Goal: Task Accomplishment & Management: Complete application form

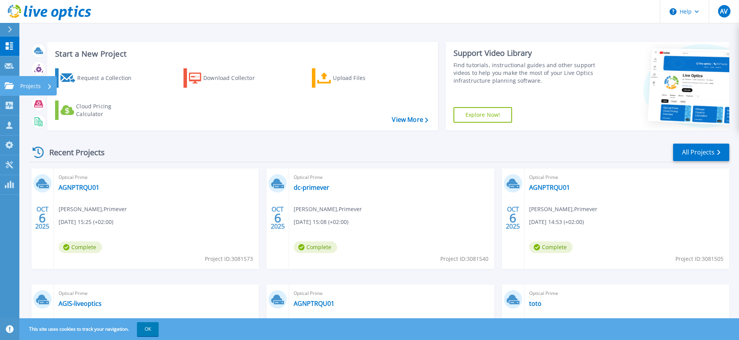
click at [5, 82] on icon at bounding box center [9, 85] width 9 height 7
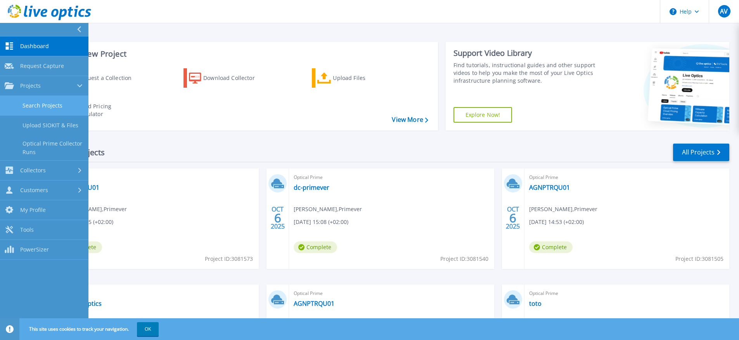
click at [54, 105] on link "Search Projects" at bounding box center [44, 106] width 88 height 20
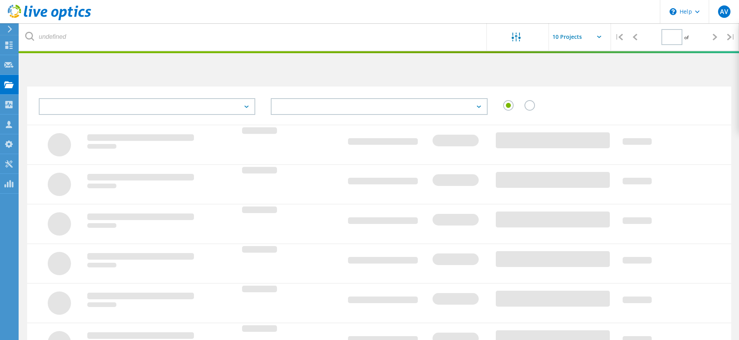
type input "1"
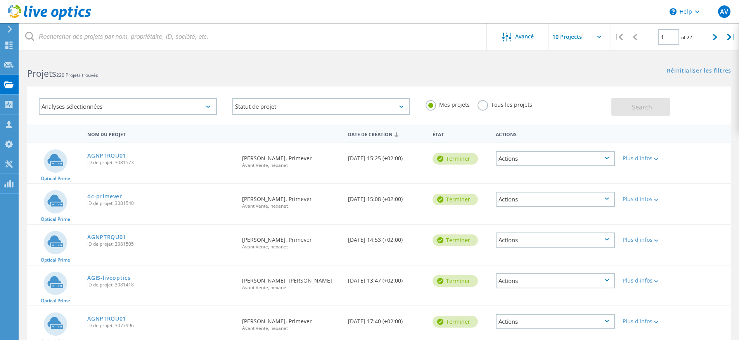
drag, startPoint x: 511, startPoint y: 78, endPoint x: 199, endPoint y: 74, distance: 313.0
click at [511, 78] on div "Analyses sélectionnées Statut de projet En cours Terminer Publié Anonyme Archiv…" at bounding box center [378, 101] width 719 height 48
click at [18, 71] on div "Demander une capture" at bounding box center [52, 64] width 69 height 19
click at [55, 68] on b "Projets" at bounding box center [41, 73] width 29 height 12
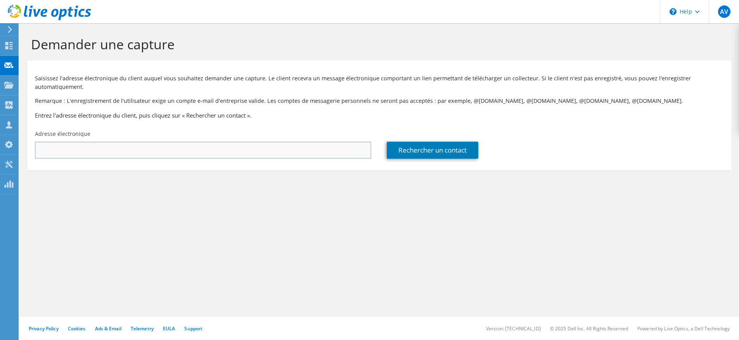
click at [329, 147] on input "text" at bounding box center [203, 150] width 336 height 17
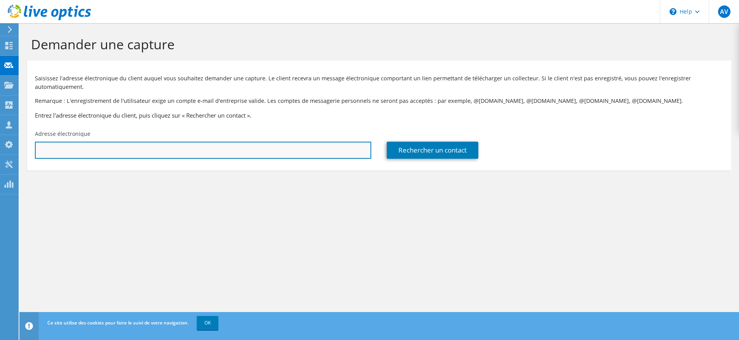
click at [169, 145] on input "text" at bounding box center [203, 150] width 336 height 17
paste input "olemao@groupeisagri.com"
type input "olemao@groupeisagri.com"
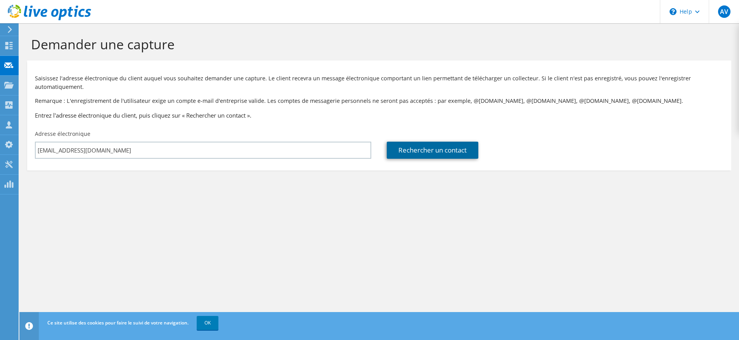
click at [415, 147] on link "Rechercher un contact" at bounding box center [433, 150] width 92 height 17
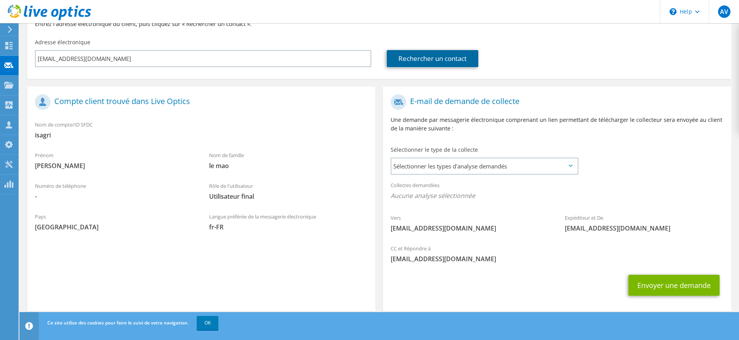
scroll to position [102, 0]
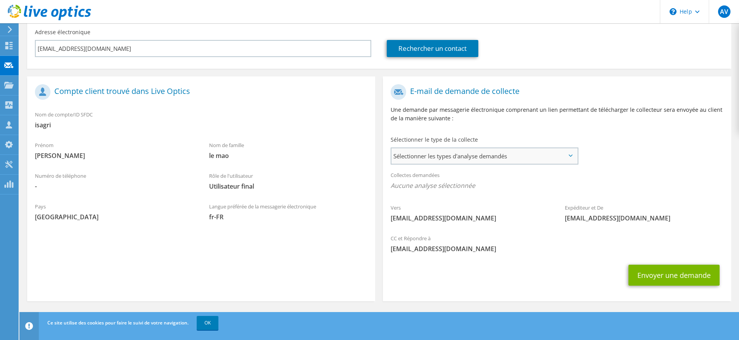
click at [460, 164] on div "Sélectionner les types d'analyse demandés Server Virtualization Optical Prime A…" at bounding box center [485, 155] width 188 height 17
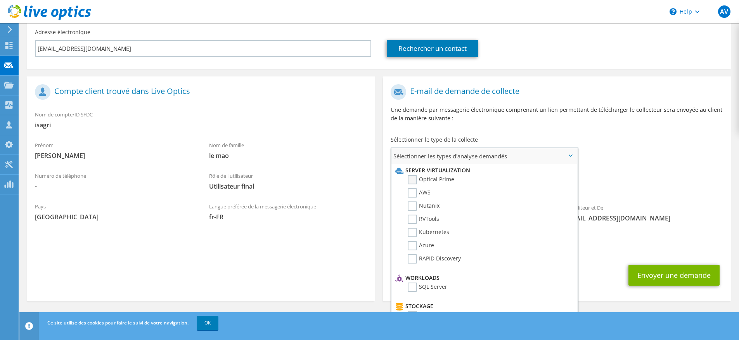
click at [417, 180] on label "Optical Prime" at bounding box center [431, 179] width 47 height 9
click at [0, 0] on input "Optical Prime" at bounding box center [0, 0] width 0 height 0
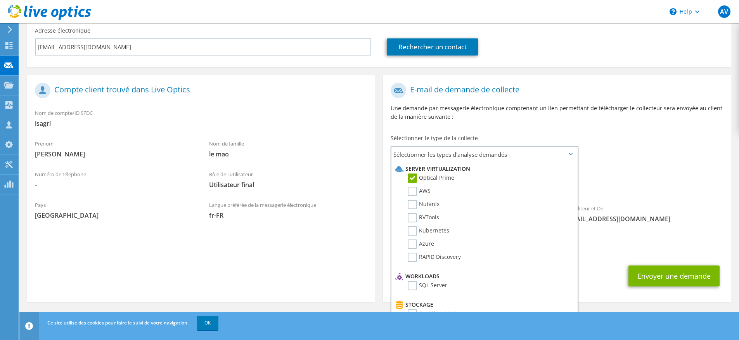
scroll to position [104, 0]
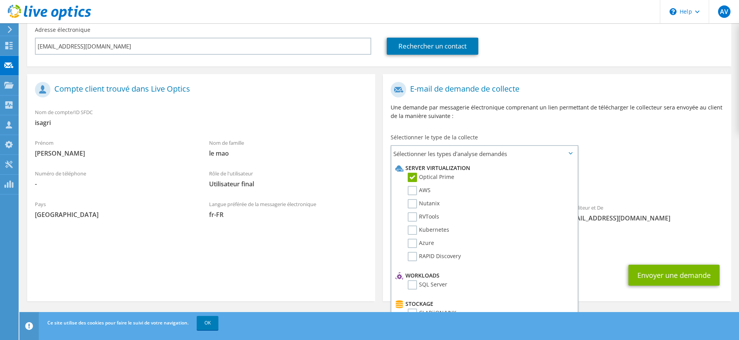
click at [280, 260] on section "Compte client trouvé dans Live Optics Nom de compte/ID SFDC isagri Prénom olivi…" at bounding box center [201, 187] width 348 height 227
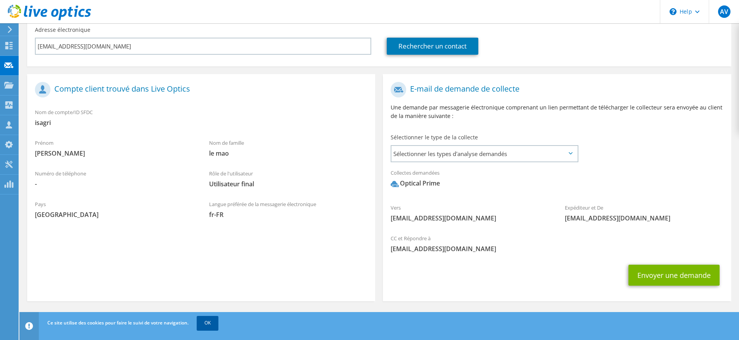
click at [204, 326] on link "OK" at bounding box center [208, 323] width 22 height 14
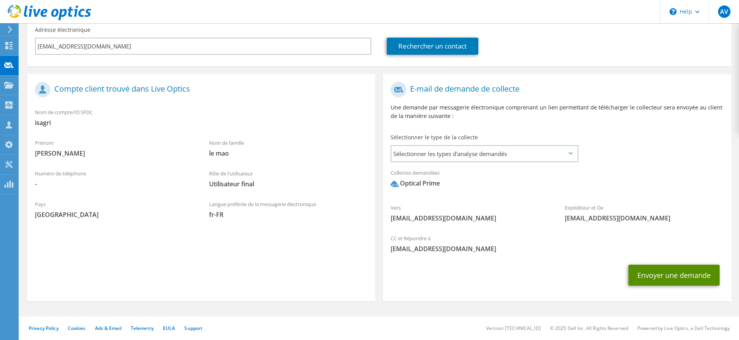
click at [654, 272] on button "Envoyer une demande" at bounding box center [673, 274] width 91 height 21
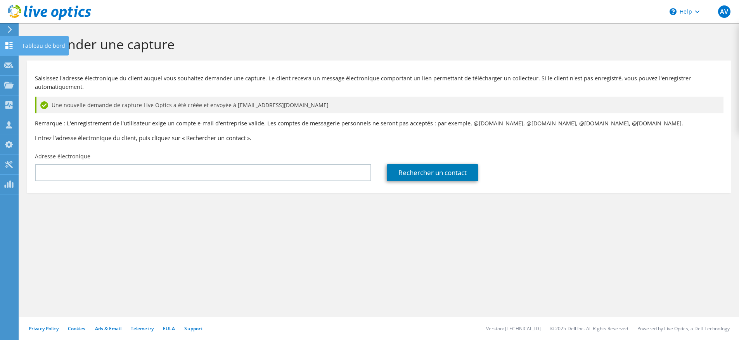
click at [13, 43] on icon at bounding box center [8, 45] width 9 height 7
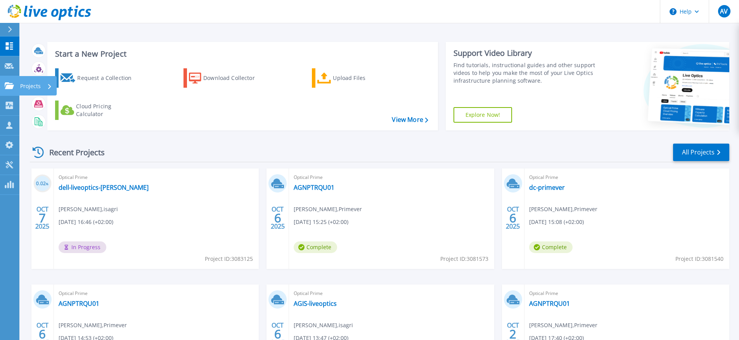
click at [11, 80] on link "Projects Projects" at bounding box center [9, 86] width 19 height 20
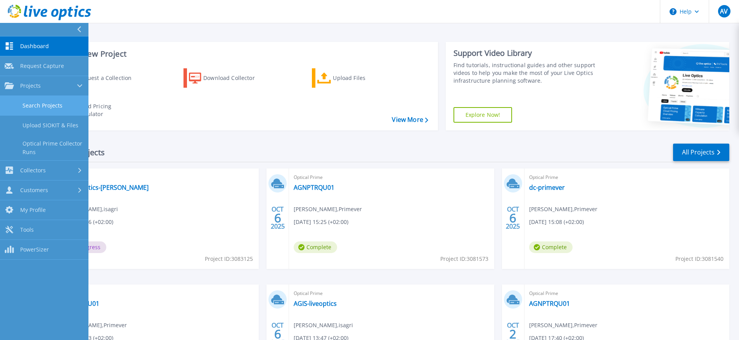
click at [46, 107] on link "Search Projects" at bounding box center [44, 106] width 88 height 20
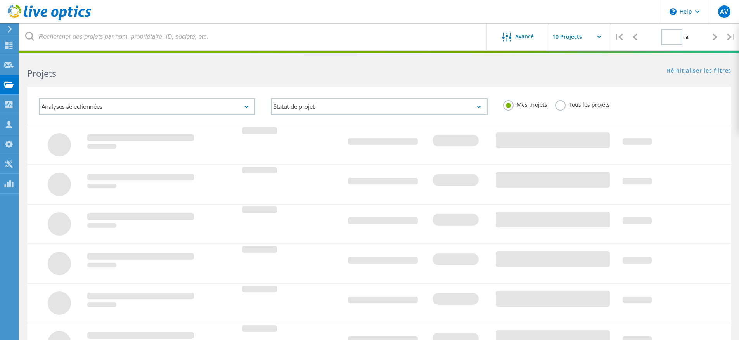
type input "1"
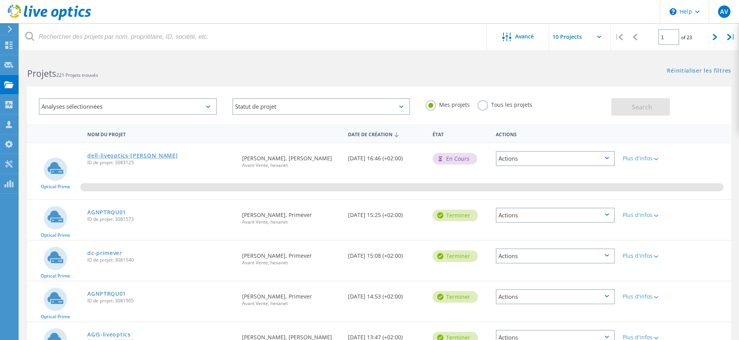
click at [139, 155] on link "dell-liveoptics-[PERSON_NAME]" at bounding box center [132, 155] width 90 height 5
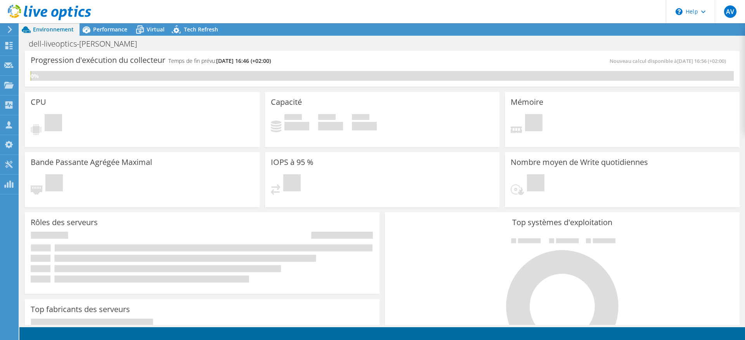
click at [245, 62] on span "[DATE] 16:46 (+02:00)" at bounding box center [243, 60] width 55 height 7
click at [245, 62] on span "10/13/2025, 16:46 (+02:00)" at bounding box center [243, 60] width 55 height 7
click at [257, 59] on span "10/13/2025, 16:46 (+02:00)" at bounding box center [243, 60] width 55 height 7
drag, startPoint x: 288, startPoint y: 60, endPoint x: 252, endPoint y: 60, distance: 36.1
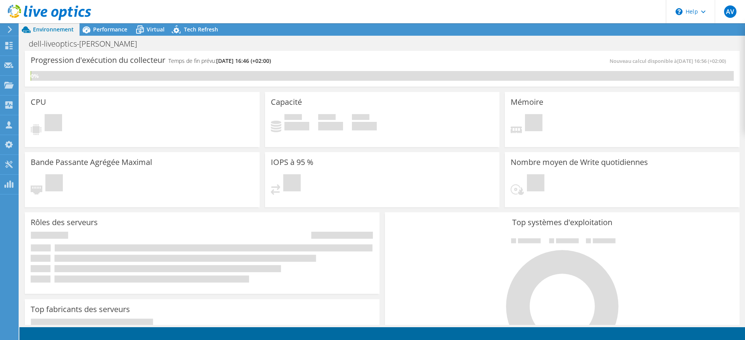
click at [252, 60] on div "Progression d'exécution du collecteur Temps de fin prévu: 10/13/2025, 16:46 (+0…" at bounding box center [206, 64] width 351 height 14
click at [252, 60] on span "10/13/2025, 16:46 (+02:00)" at bounding box center [243, 60] width 55 height 7
click at [220, 60] on span "10/13/2025, 16:46 (+02:00)" at bounding box center [243, 60] width 55 height 7
drag, startPoint x: 220, startPoint y: 60, endPoint x: 290, endPoint y: 60, distance: 70.6
click at [290, 60] on div "Progression d'exécution du collecteur Temps de fin prévu: 10/13/2025, 16:46 (+0…" at bounding box center [206, 64] width 351 height 14
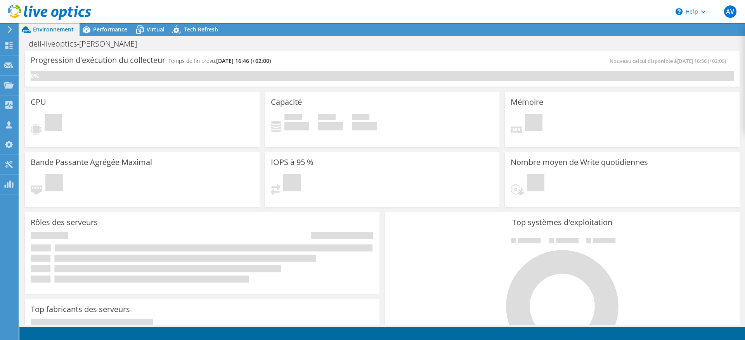
click at [290, 60] on div "Progression d'exécution du collecteur Temps de fin prévu: 10/13/2025, 16:46 (+0…" at bounding box center [206, 64] width 351 height 14
drag, startPoint x: 294, startPoint y: 60, endPoint x: 218, endPoint y: 58, distance: 76.1
click at [218, 58] on div "Progression d'exécution du collecteur Temps de fin prévu: 10/13/2025, 16:46 (+0…" at bounding box center [206, 64] width 351 height 14
